Goal: Task Accomplishment & Management: Use online tool/utility

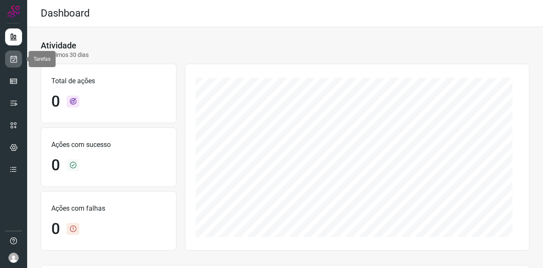
click at [11, 57] on icon at bounding box center [13, 59] width 9 height 8
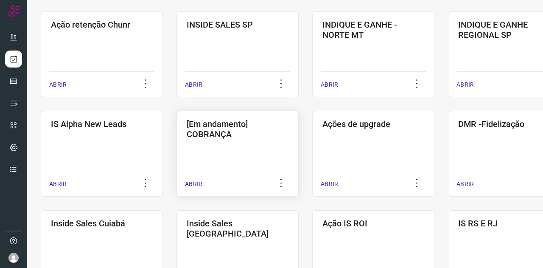
click at [313, 142] on div "[Em andamento] COBRANÇA ABRIR" at bounding box center [374, 154] width 122 height 86
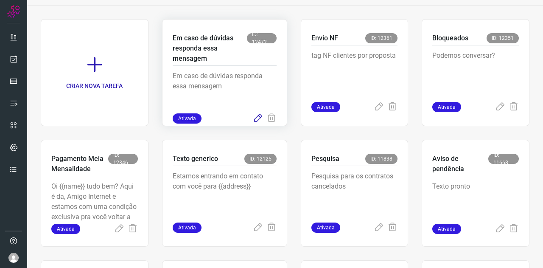
click at [253, 119] on icon at bounding box center [258, 118] width 10 height 10
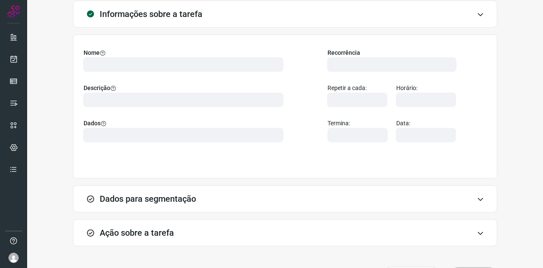
type input "569901"
type input "439047"
type input "ce0450f2-f722-4c34-a038-47adef28190d"
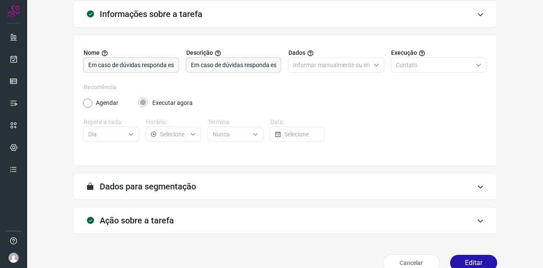
click at [148, 214] on div "Ação sobre a tarefa" at bounding box center [285, 220] width 425 height 27
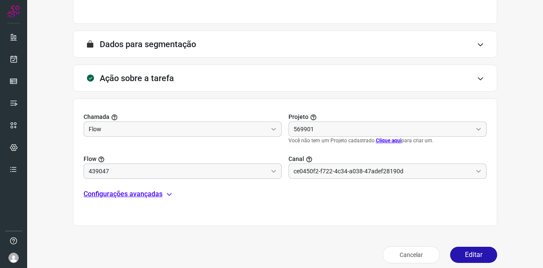
scroll to position [197, 0]
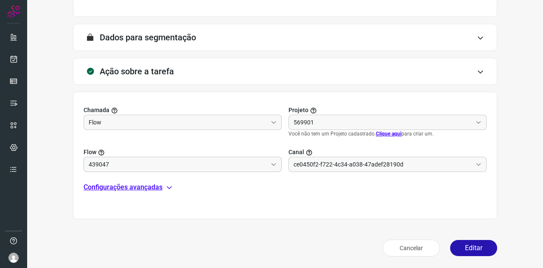
type input "Cobrança"
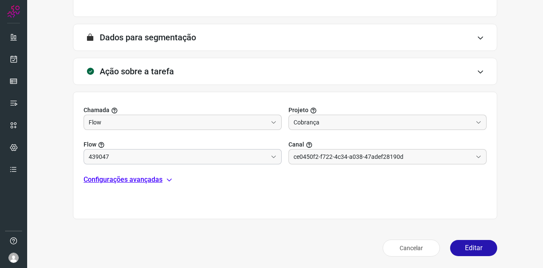
click at [116, 157] on input "439047" at bounding box center [178, 156] width 179 height 14
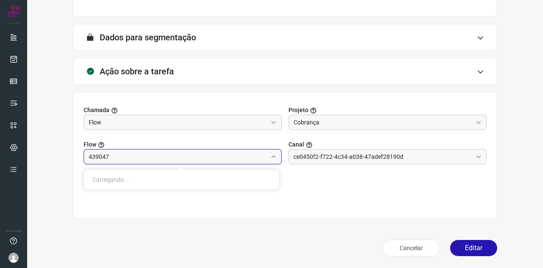
click at [409, 214] on div "Chamada Flow Projeto Cobrança Flow 439047 Canal ce0450f2-f722-4c34-a038-47adef2…" at bounding box center [285, 155] width 425 height 127
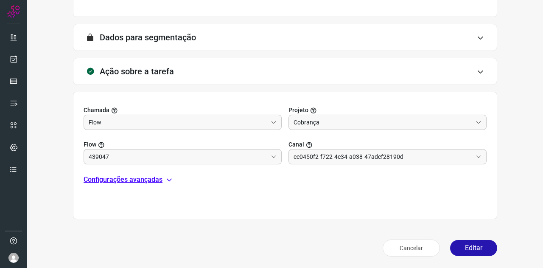
type input "Texto generico"
click at [150, 178] on p "Configurações avançadas" at bounding box center [123, 180] width 79 height 10
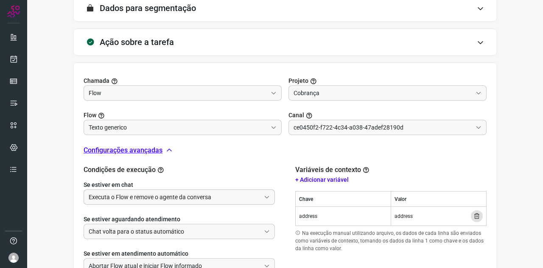
scroll to position [240, 0]
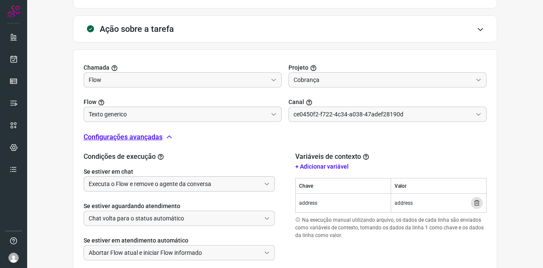
click at [134, 181] on input "Executa o Flow e remove o agente da conversa" at bounding box center [175, 184] width 172 height 14
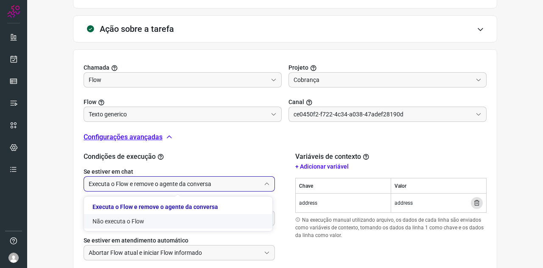
click at [132, 217] on li "Não executa o Flow" at bounding box center [178, 221] width 189 height 14
type input "Não executa o Flow"
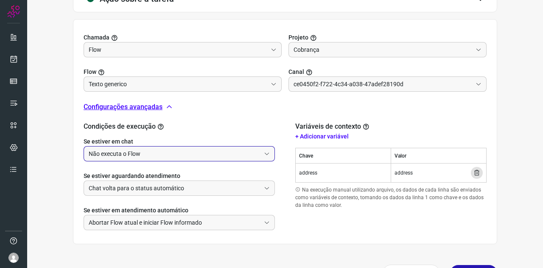
scroll to position [295, 0]
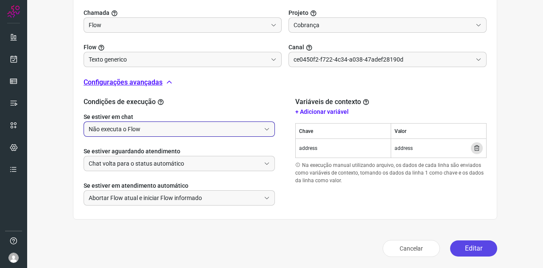
click at [468, 248] on button "Editar" at bounding box center [474, 248] width 47 height 16
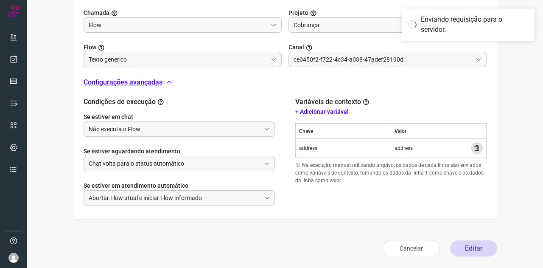
scroll to position [169, 0]
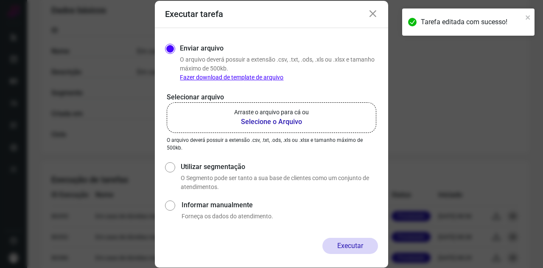
click at [265, 115] on p "Arraste o arquivo para cá ou" at bounding box center [271, 112] width 75 height 9
click at [0, 0] on input "Arraste o arquivo para cá ou Selecione o Arquivo" at bounding box center [0, 0] width 0 height 0
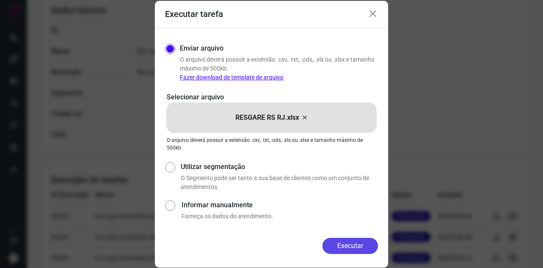
click at [344, 242] on button "Executar" at bounding box center [351, 246] width 56 height 16
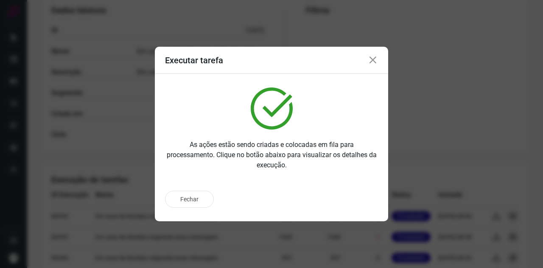
click at [373, 57] on icon at bounding box center [373, 60] width 10 height 10
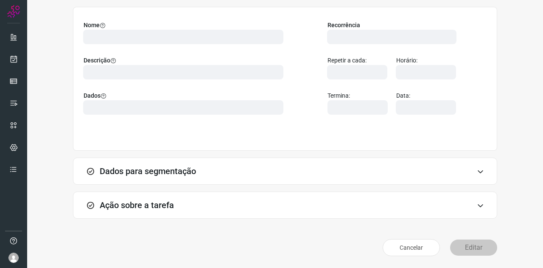
scroll to position [63, 0]
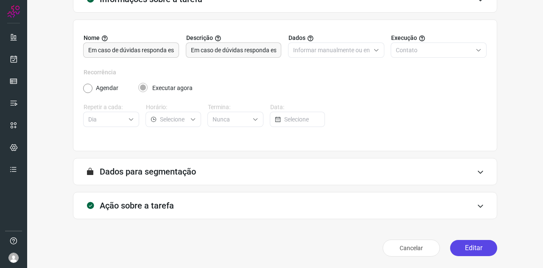
click at [469, 253] on button "Editar" at bounding box center [474, 248] width 47 height 16
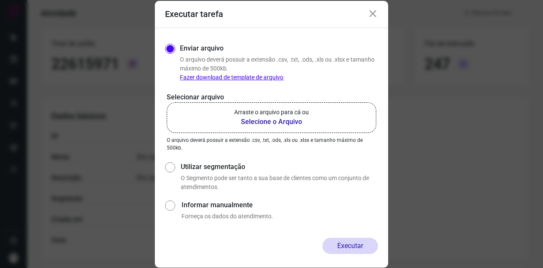
click at [293, 127] on label "Arraste o arquivo para cá ou Selecione o Arquivo" at bounding box center [272, 117] width 210 height 31
click at [0, 0] on input "Arraste o arquivo para cá ou Selecione o Arquivo" at bounding box center [0, 0] width 0 height 0
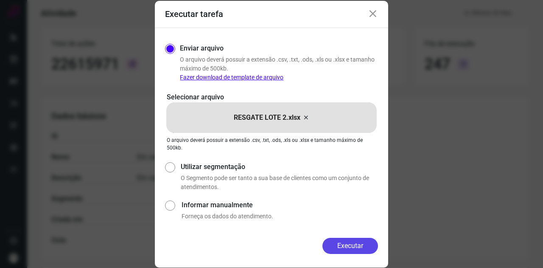
click at [338, 241] on button "Executar" at bounding box center [351, 246] width 56 height 16
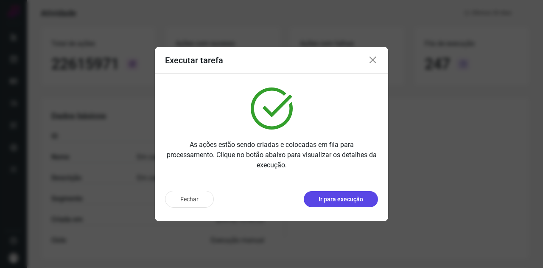
click at [332, 200] on p "Ir para execução" at bounding box center [341, 199] width 45 height 9
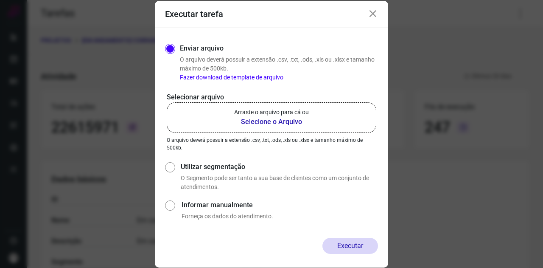
click at [270, 121] on b "Selecione o Arquivo" at bounding box center [271, 122] width 75 height 10
click at [0, 0] on input "Arraste o arquivo para cá ou Selecione o Arquivo" at bounding box center [0, 0] width 0 height 0
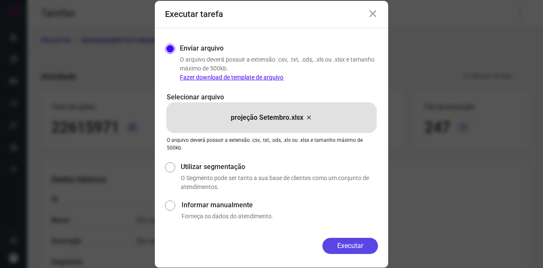
click at [363, 242] on button "Executar" at bounding box center [351, 246] width 56 height 16
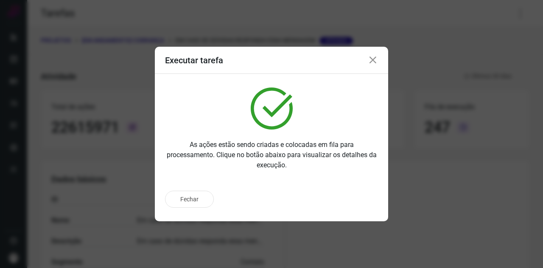
click at [370, 59] on icon at bounding box center [373, 60] width 10 height 10
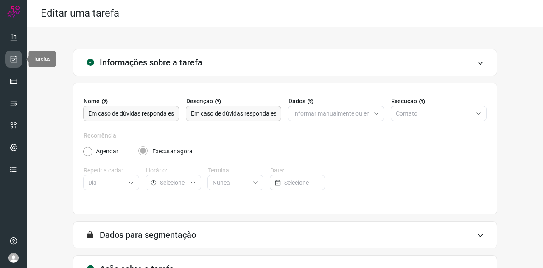
click at [11, 59] on icon at bounding box center [13, 59] width 9 height 8
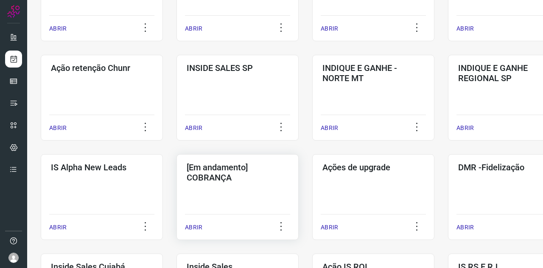
click at [249, 180] on h3 "[Em andamento] COBRANÇA" at bounding box center [238, 172] width 102 height 20
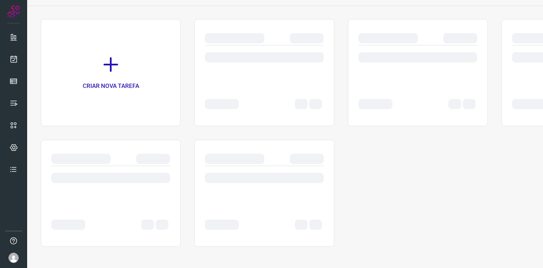
scroll to position [48, 0]
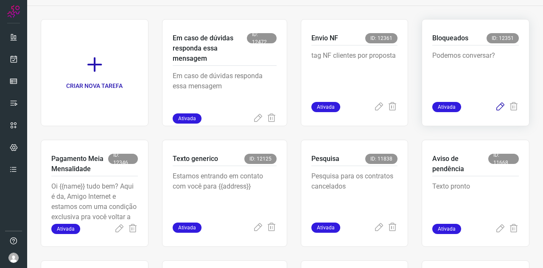
click at [496, 107] on icon at bounding box center [501, 107] width 10 height 10
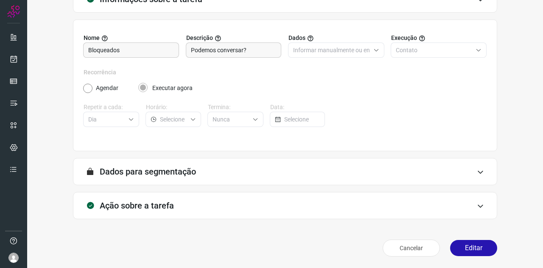
click at [154, 203] on h3 "Ação sobre a tarefa" at bounding box center [137, 205] width 74 height 10
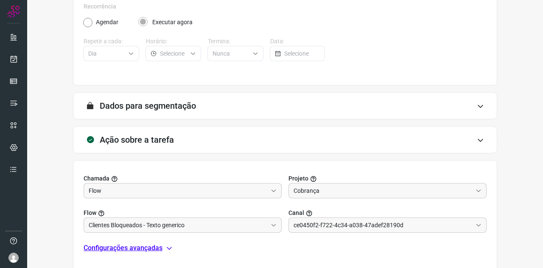
scroll to position [197, 0]
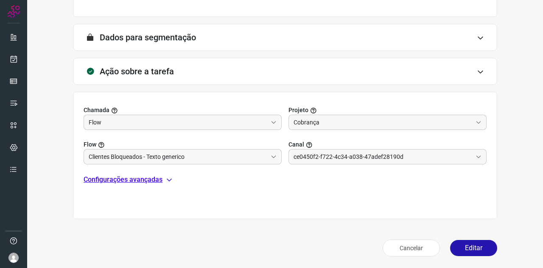
click at [138, 177] on p "Configurações avançadas" at bounding box center [123, 180] width 79 height 10
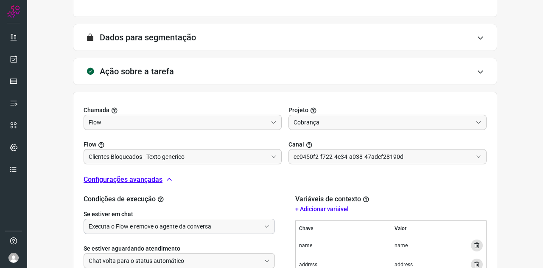
click at [196, 223] on input "Executa o Flow e remove o agente da conversa" at bounding box center [175, 226] width 172 height 14
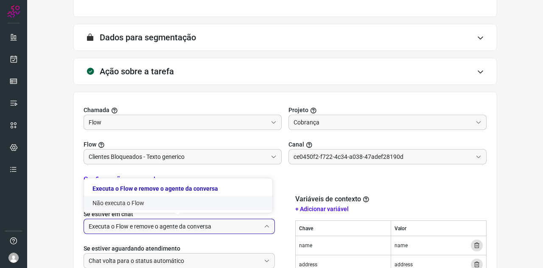
click at [141, 202] on li "Não executa o Flow" at bounding box center [178, 203] width 189 height 14
type input "Não executa o Flow"
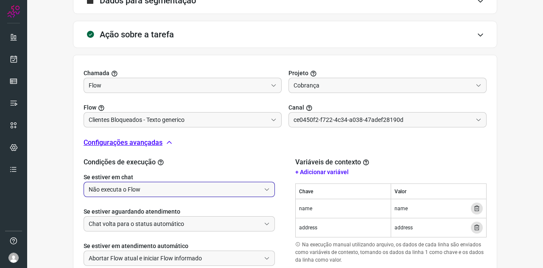
scroll to position [295, 0]
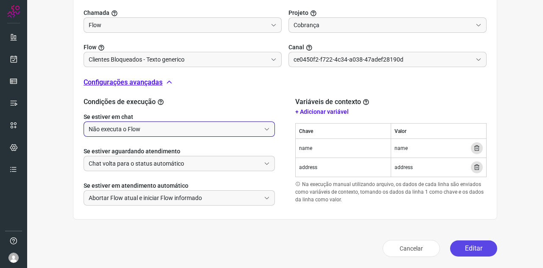
click at [476, 242] on button "Editar" at bounding box center [474, 248] width 47 height 16
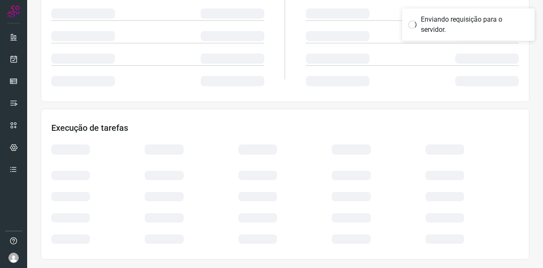
scroll to position [169, 0]
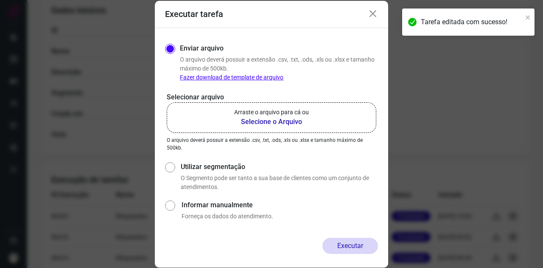
click at [309, 121] on b "Selecione o Arquivo" at bounding box center [271, 122] width 75 height 10
click at [0, 0] on input "Arraste o arquivo para cá ou Selecione o Arquivo" at bounding box center [0, 0] width 0 height 0
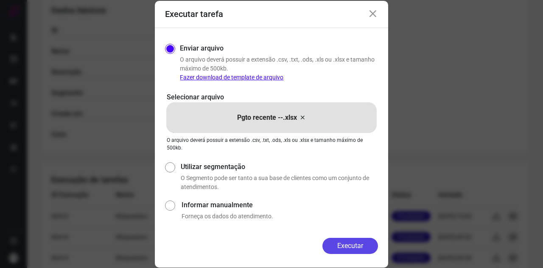
click at [371, 247] on button "Executar" at bounding box center [351, 246] width 56 height 16
